Goal: Task Accomplishment & Management: Manage account settings

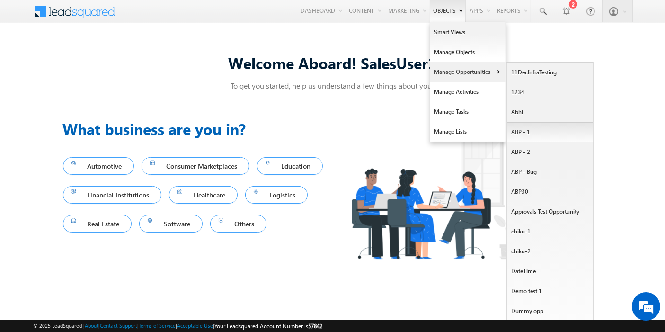
click at [520, 126] on link "ABP - 1" at bounding box center [550, 132] width 87 height 20
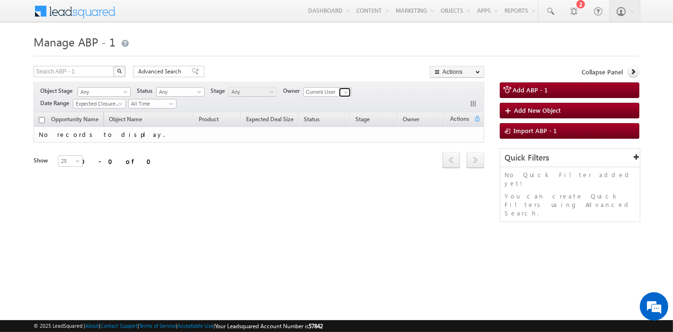
click at [346, 91] on span at bounding box center [346, 92] width 8 height 8
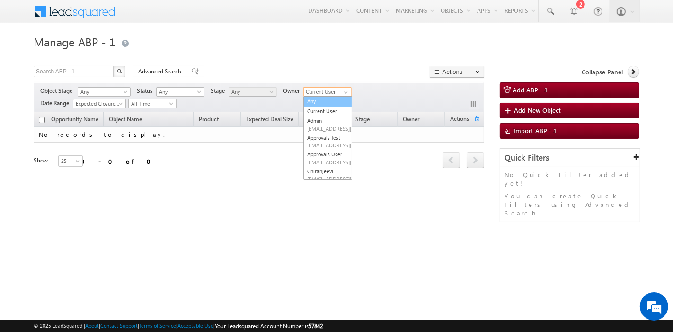
click at [331, 103] on link "Any" at bounding box center [327, 101] width 49 height 11
type input "Any"
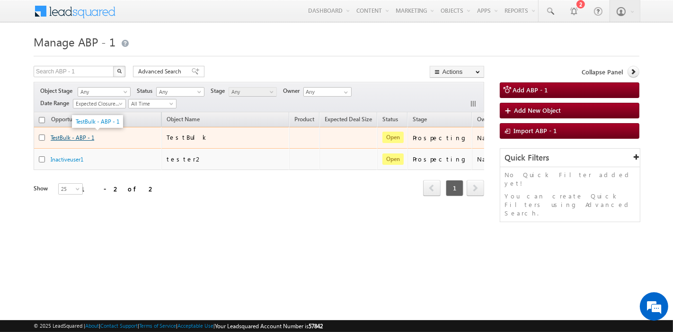
click at [74, 138] on link "TestBulk - ABP - 1" at bounding box center [73, 137] width 44 height 7
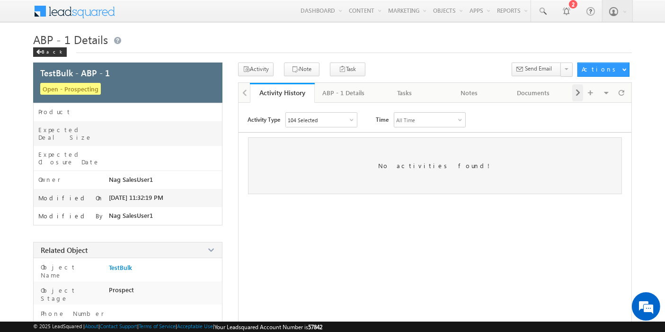
click at [580, 92] on span at bounding box center [578, 92] width 6 height 17
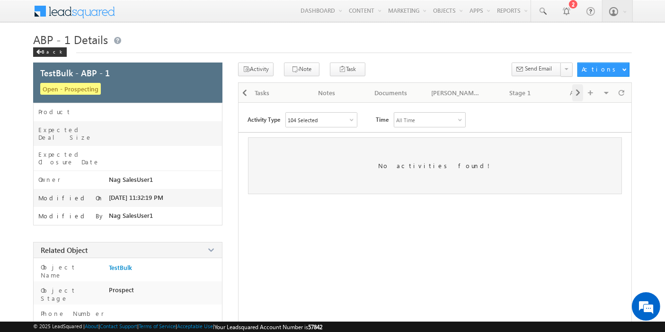
click at [580, 92] on span at bounding box center [578, 92] width 6 height 17
click at [472, 86] on link "Approvals" at bounding box center [478, 93] width 64 height 20
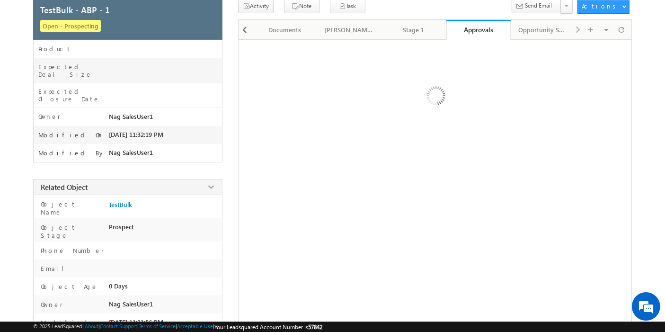
scroll to position [63, 0]
click at [243, 31] on span at bounding box center [245, 29] width 6 height 17
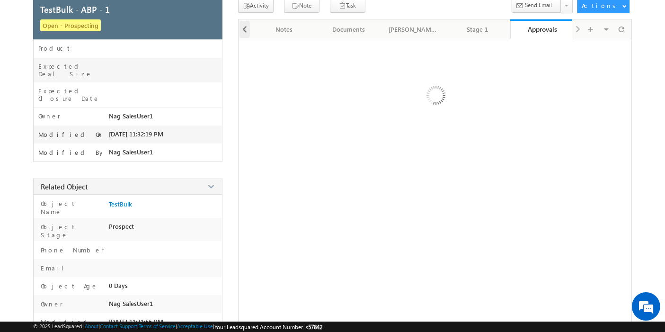
click at [243, 31] on span at bounding box center [245, 29] width 6 height 17
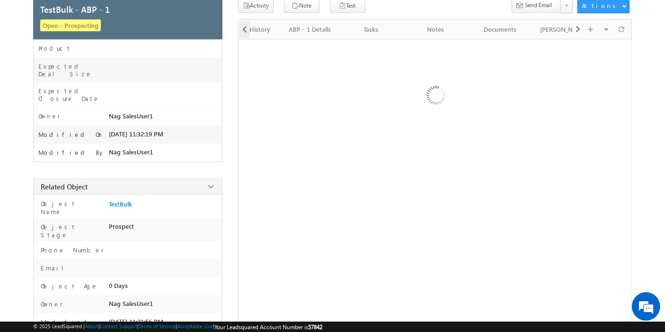
click at [243, 31] on span at bounding box center [245, 29] width 6 height 17
click at [243, 31] on div at bounding box center [244, 28] width 12 height 18
click at [274, 28] on div "Activity History" at bounding box center [281, 29] width 48 height 11
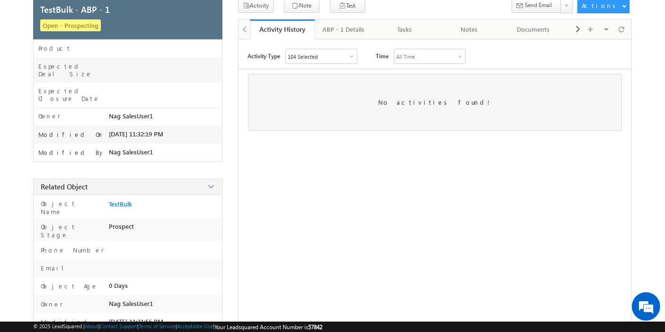
click at [322, 55] on div "104 Selected" at bounding box center [321, 56] width 71 height 14
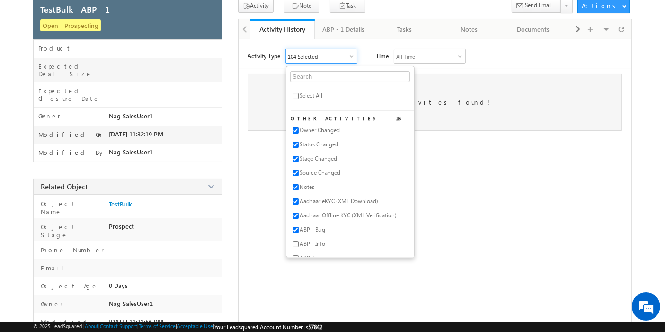
click at [492, 80] on div "No activities found!" at bounding box center [435, 102] width 374 height 57
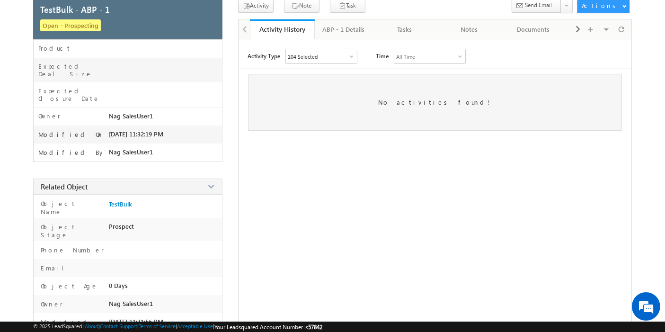
click at [351, 59] on div "104 Selected" at bounding box center [321, 56] width 71 height 14
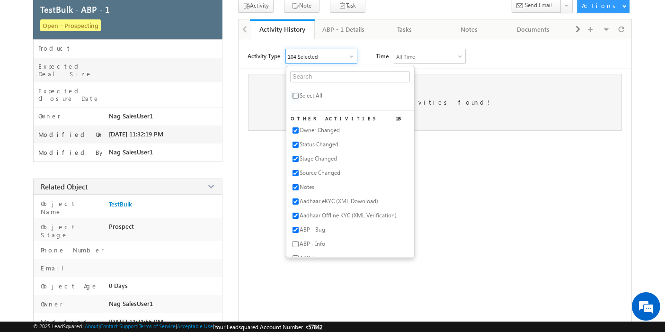
click at [294, 96] on input "checkbox" at bounding box center [295, 96] width 6 height 6
checkbox input "true"
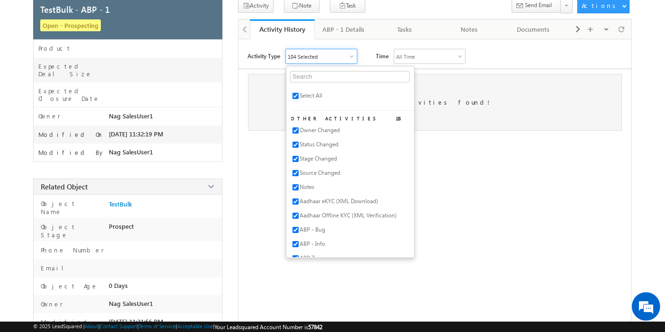
checkbox input "true"
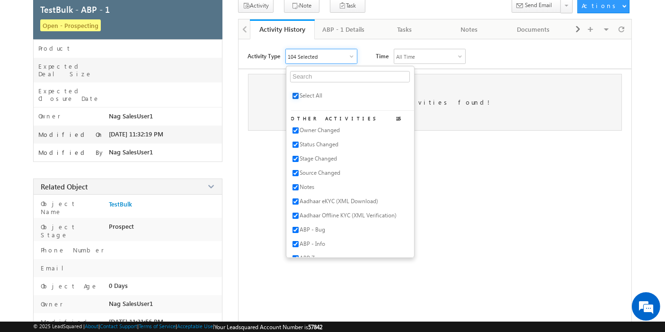
checkbox input "true"
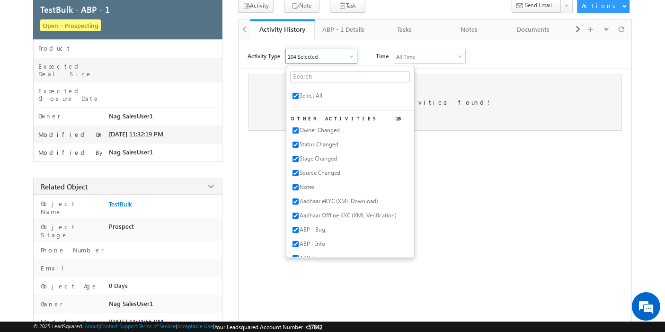
checkbox input "true"
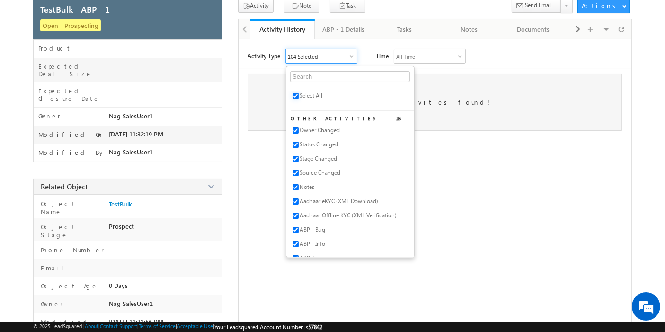
checkbox input "true"
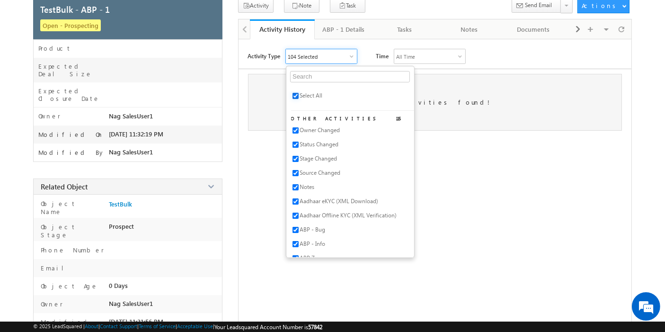
checkbox input "true"
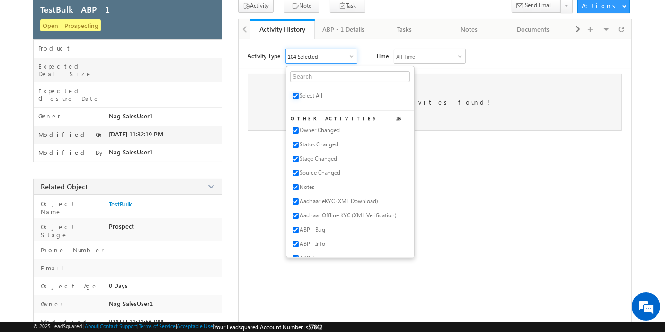
checkbox input "true"
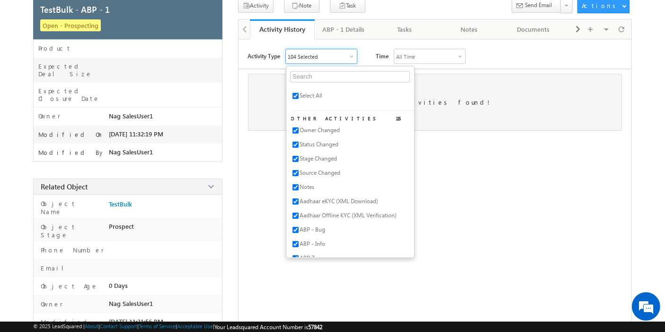
checkbox input "true"
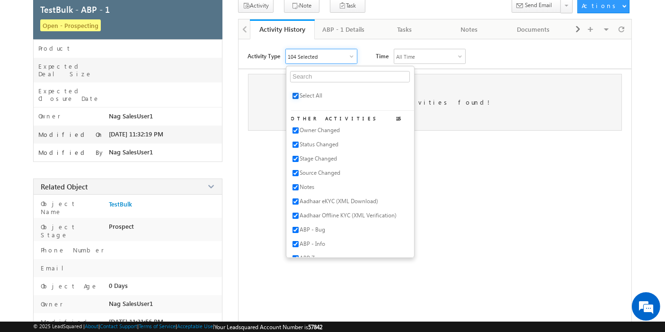
checkbox input "true"
click at [432, 157] on div "Activity Type All Selected Select All Other Activities 115 Owner Changed Status…" at bounding box center [434, 214] width 393 height 331
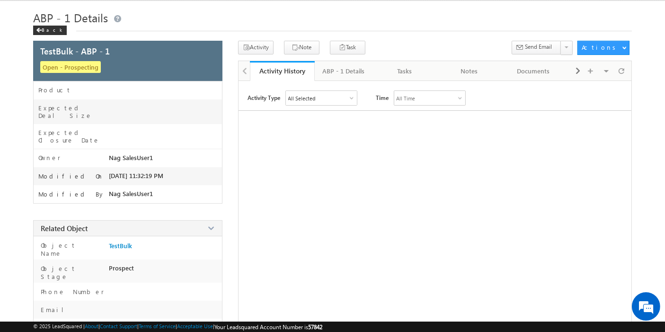
scroll to position [19, 0]
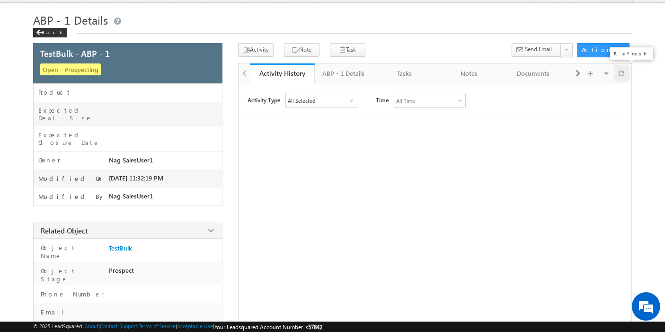
click at [622, 73] on span at bounding box center [621, 73] width 6 height 17
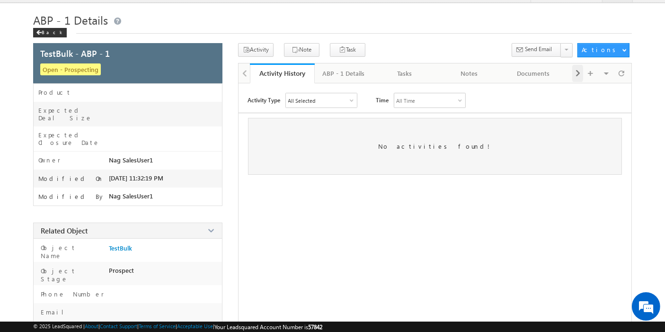
click at [581, 71] on div at bounding box center [577, 73] width 11 height 17
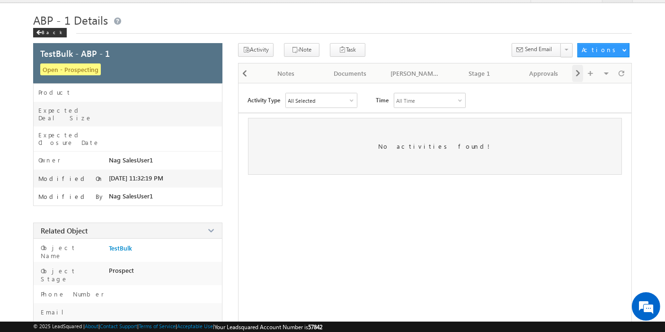
click at [581, 71] on div at bounding box center [577, 73] width 11 height 17
click at [581, 71] on div "Visible Tabs Activity History Default ABP - 1 Details Default Tasks Default Not…" at bounding box center [600, 72] width 57 height 18
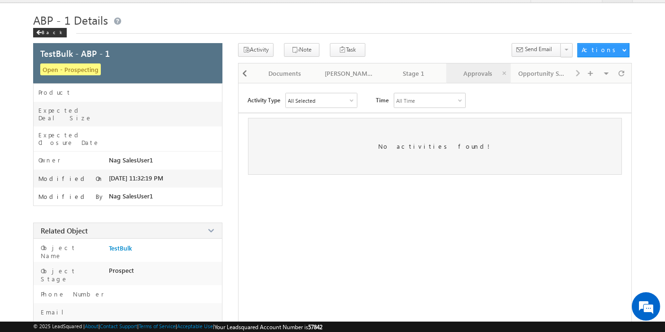
click at [483, 71] on div "Approvals" at bounding box center [478, 73] width 48 height 11
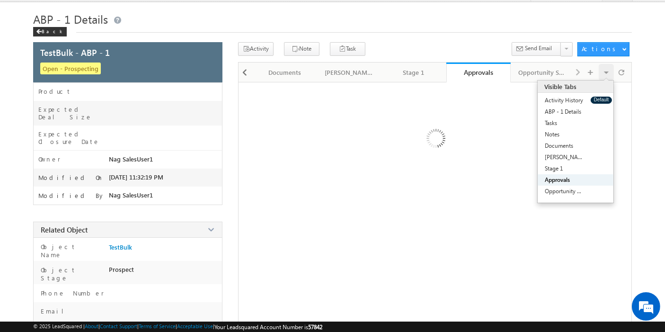
scroll to position [6, 0]
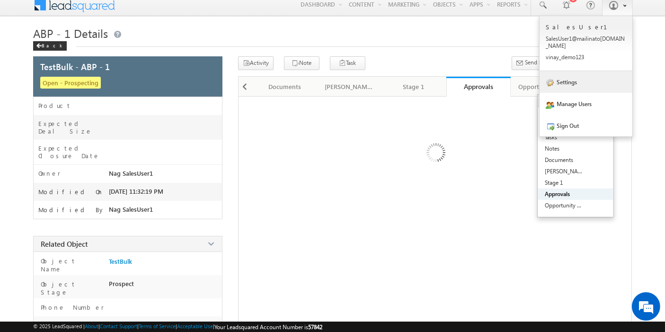
click at [593, 81] on link "Settings" at bounding box center [585, 82] width 93 height 22
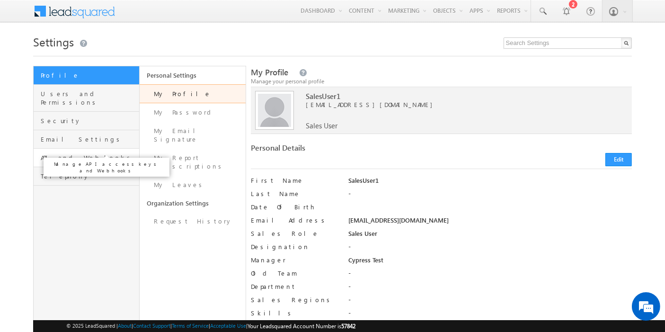
click at [84, 153] on span "API and Webhooks" at bounding box center [89, 157] width 96 height 9
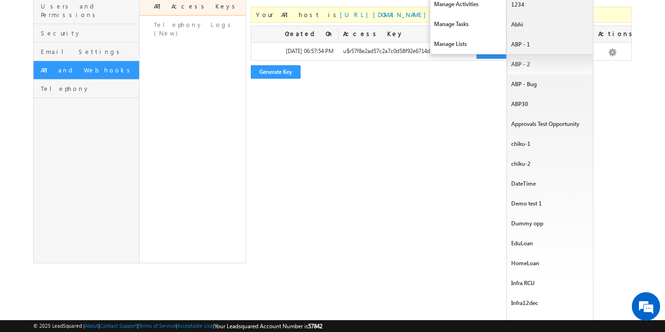
scroll to position [88, 0]
click at [522, 45] on link "ABP - 1" at bounding box center [550, 44] width 87 height 20
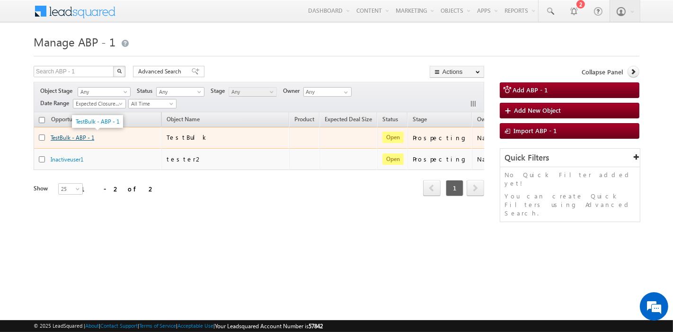
click at [80, 137] on link "TestBulk - ABP - 1" at bounding box center [73, 137] width 44 height 7
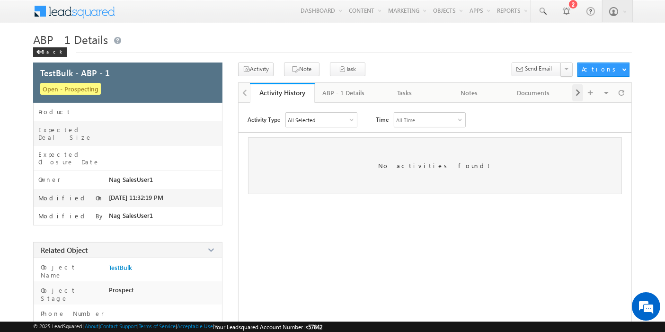
click at [577, 88] on span at bounding box center [578, 92] width 6 height 17
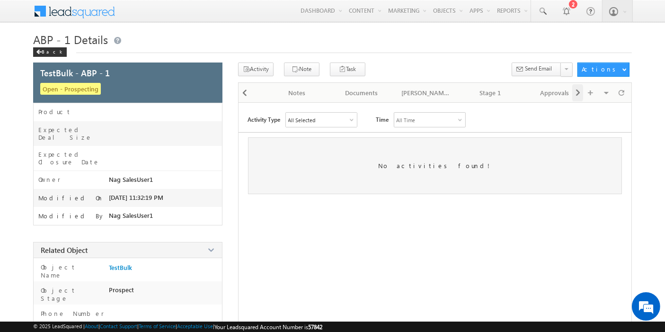
click at [577, 88] on span at bounding box center [578, 92] width 6 height 17
click at [467, 95] on div "Approvals" at bounding box center [478, 92] width 48 height 11
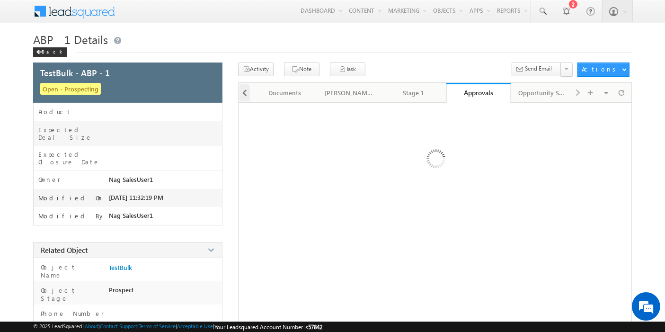
click at [242, 98] on span at bounding box center [245, 92] width 6 height 17
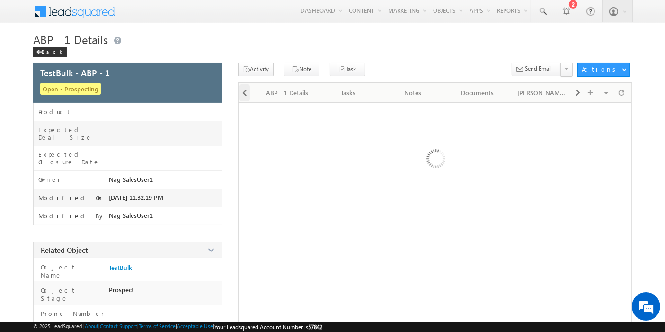
click at [242, 98] on span at bounding box center [245, 92] width 6 height 17
click at [242, 98] on div at bounding box center [244, 92] width 12 height 18
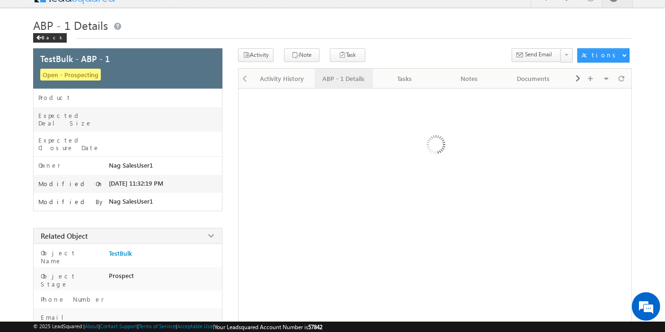
scroll to position [15, 0]
click at [352, 81] on div "ABP - 1 Details" at bounding box center [343, 77] width 42 height 11
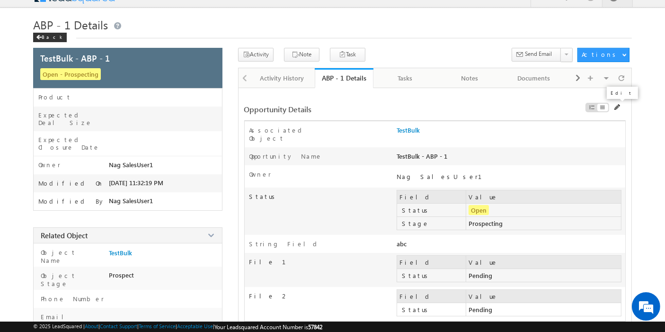
click at [615, 106] on span at bounding box center [617, 107] width 7 height 7
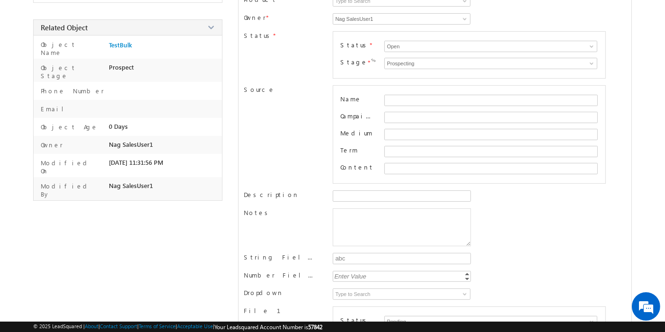
scroll to position [245, 0]
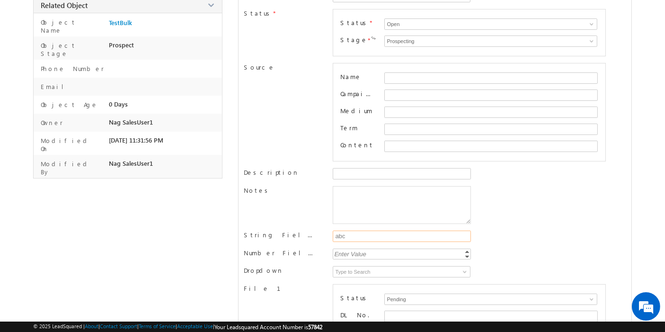
click at [394, 230] on input "abc" at bounding box center [402, 235] width 138 height 11
type input "a"
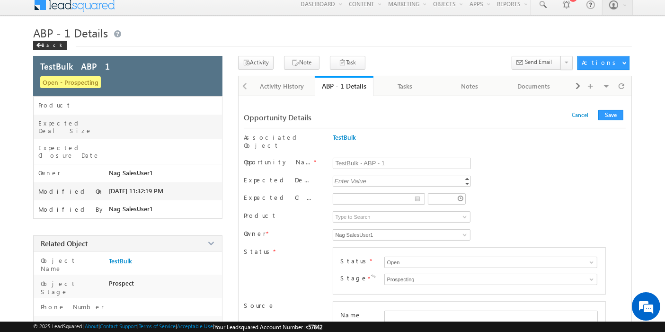
scroll to position [3, 0]
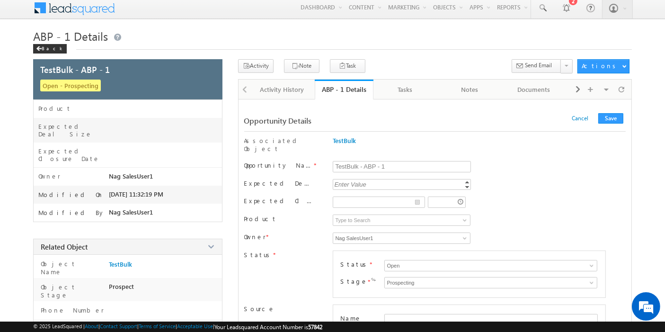
type input "a"
click at [608, 117] on button "Save" at bounding box center [610, 118] width 25 height 10
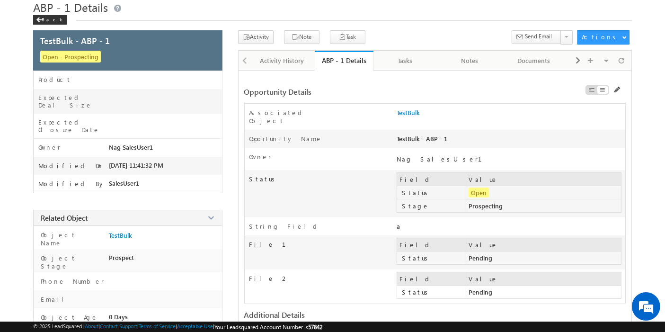
scroll to position [33, 0]
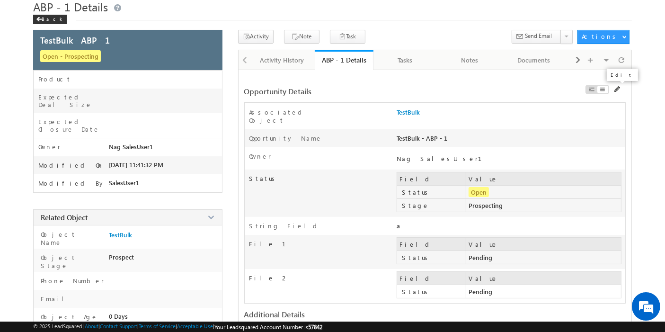
click at [616, 86] on span at bounding box center [617, 89] width 7 height 7
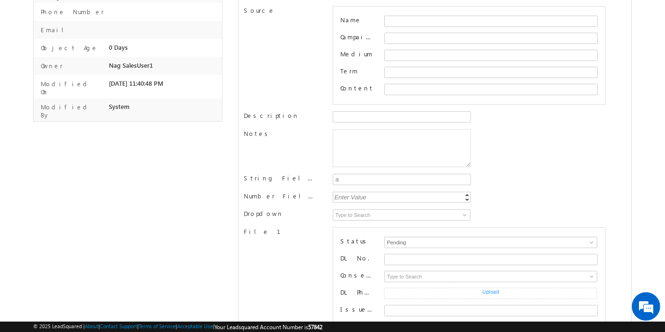
scroll to position [302, 0]
click at [365, 173] on input "a" at bounding box center [402, 178] width 138 height 11
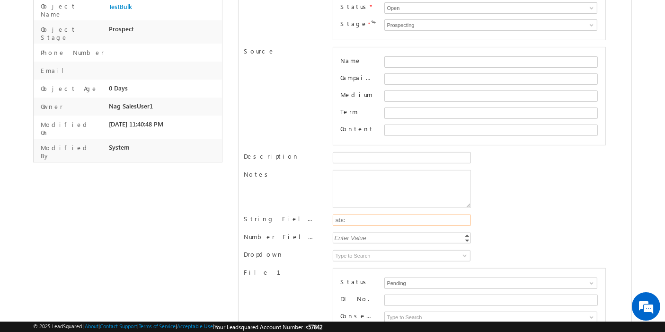
scroll to position [0, 0]
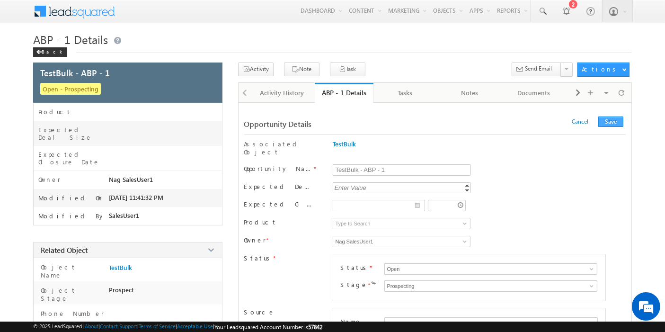
type input "abc"
click at [607, 125] on button "Save" at bounding box center [610, 121] width 25 height 10
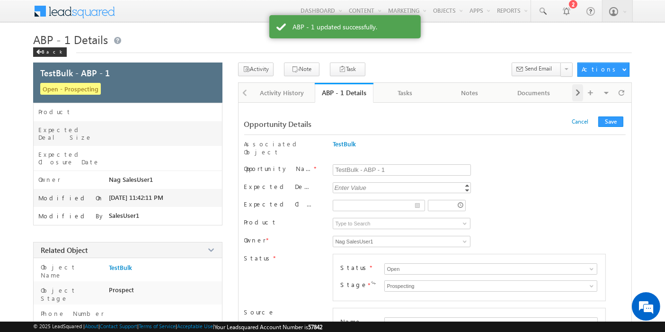
click at [576, 90] on span at bounding box center [578, 92] width 6 height 17
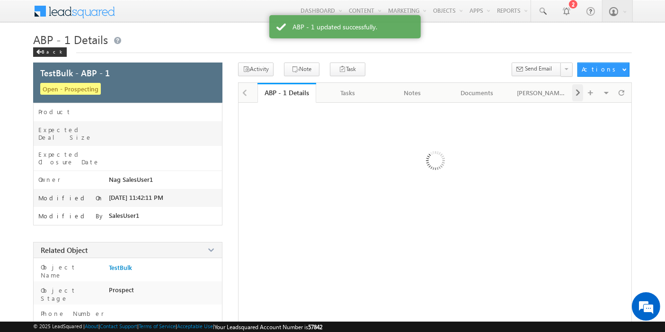
click at [576, 90] on span at bounding box center [578, 92] width 6 height 17
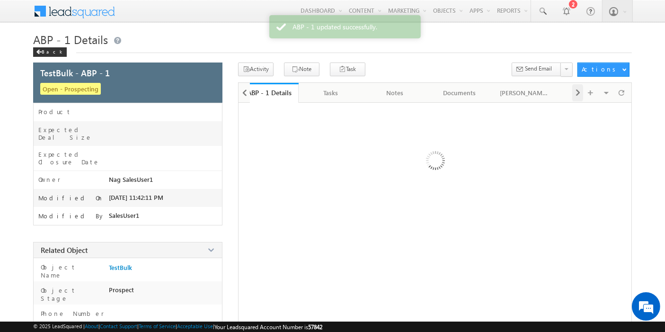
click at [576, 90] on span at bounding box center [578, 92] width 6 height 17
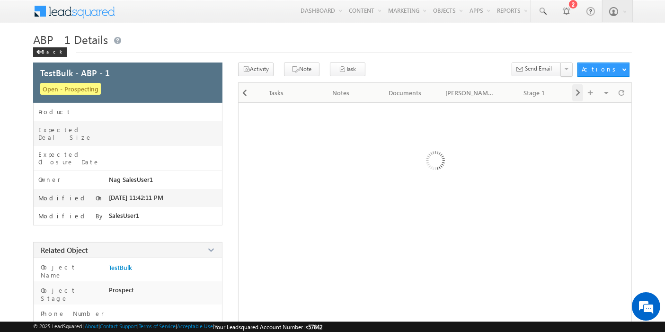
click at [576, 90] on span at bounding box center [578, 92] width 6 height 17
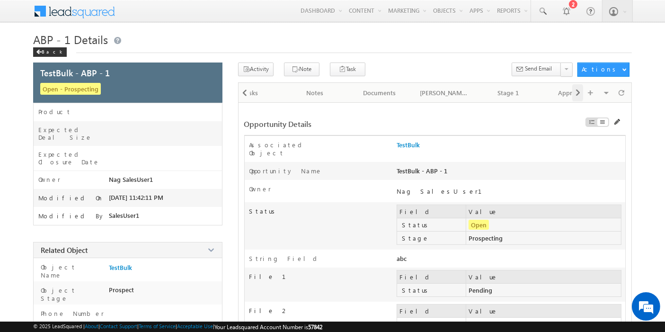
click at [576, 90] on span at bounding box center [578, 92] width 6 height 17
click at [489, 91] on div "Approvals" at bounding box center [477, 92] width 48 height 11
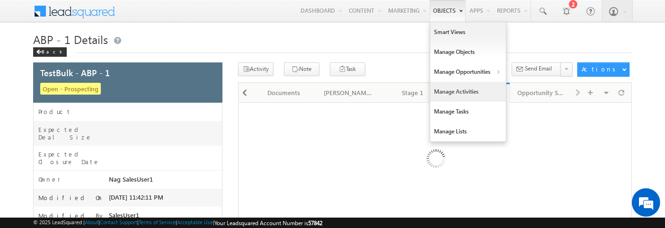
click at [462, 92] on link "Manage Activities" at bounding box center [468, 92] width 76 height 20
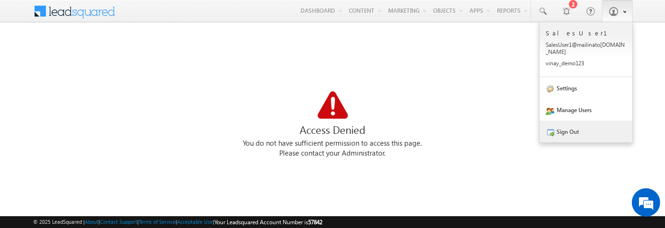
click at [573, 121] on link "Sign Out" at bounding box center [585, 132] width 93 height 22
